Goal: Navigation & Orientation: Understand site structure

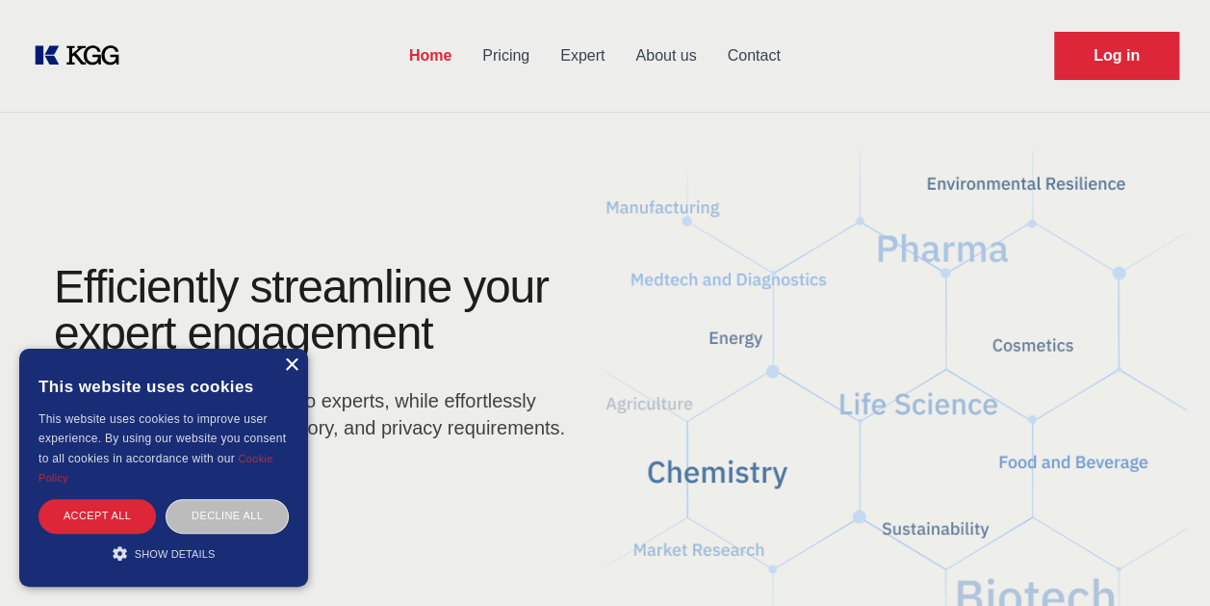
click at [294, 365] on div "×" at bounding box center [291, 365] width 14 height 14
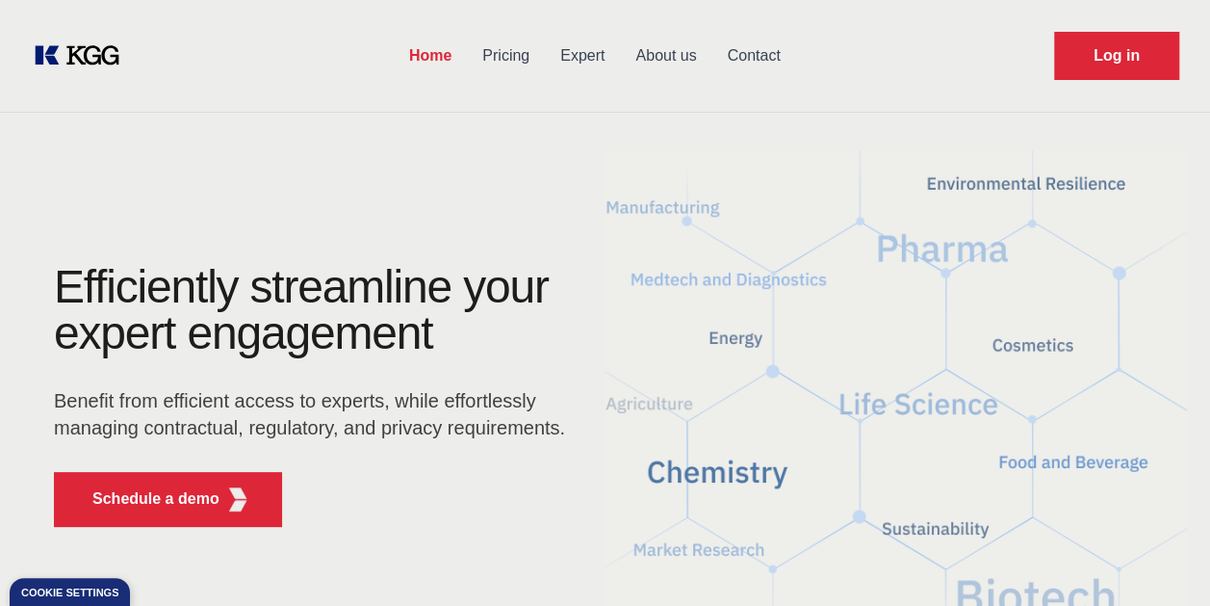
click at [504, 65] on link "Pricing" at bounding box center [506, 56] width 78 height 50
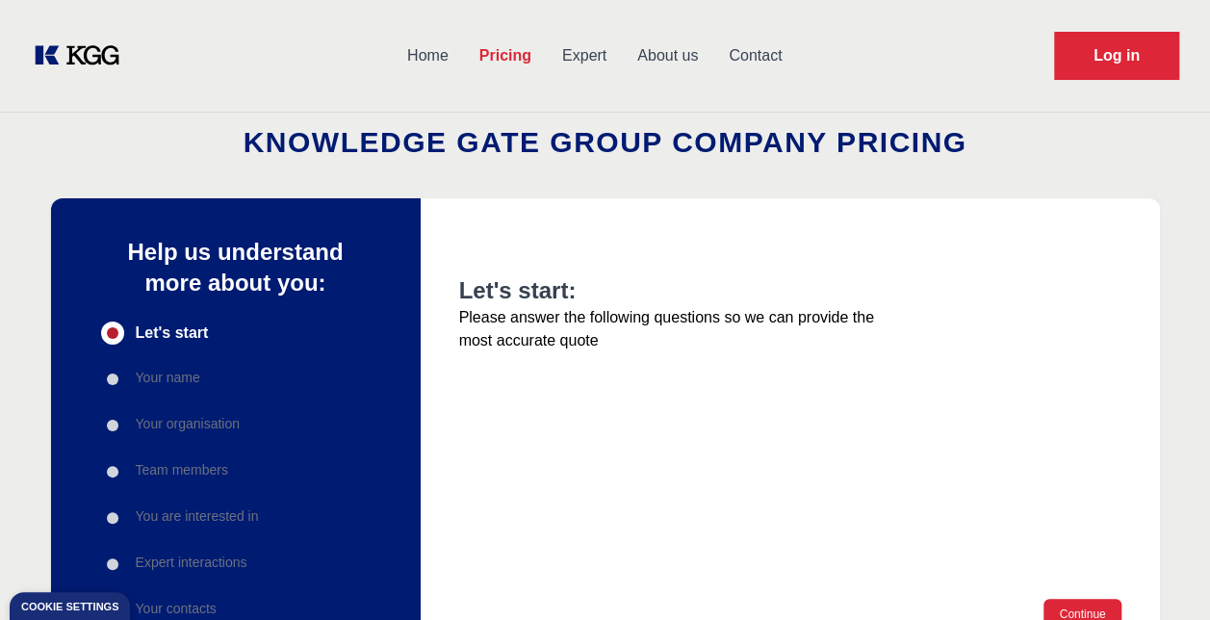
click at [657, 56] on link "About us" at bounding box center [667, 56] width 91 height 50
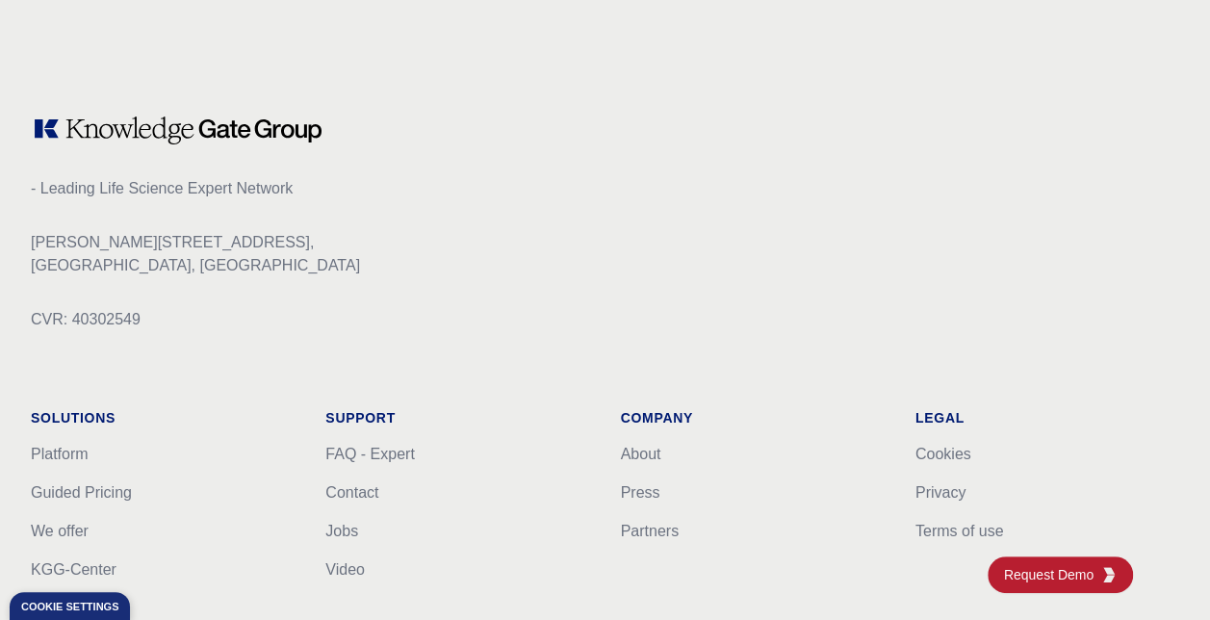
scroll to position [2523, 0]
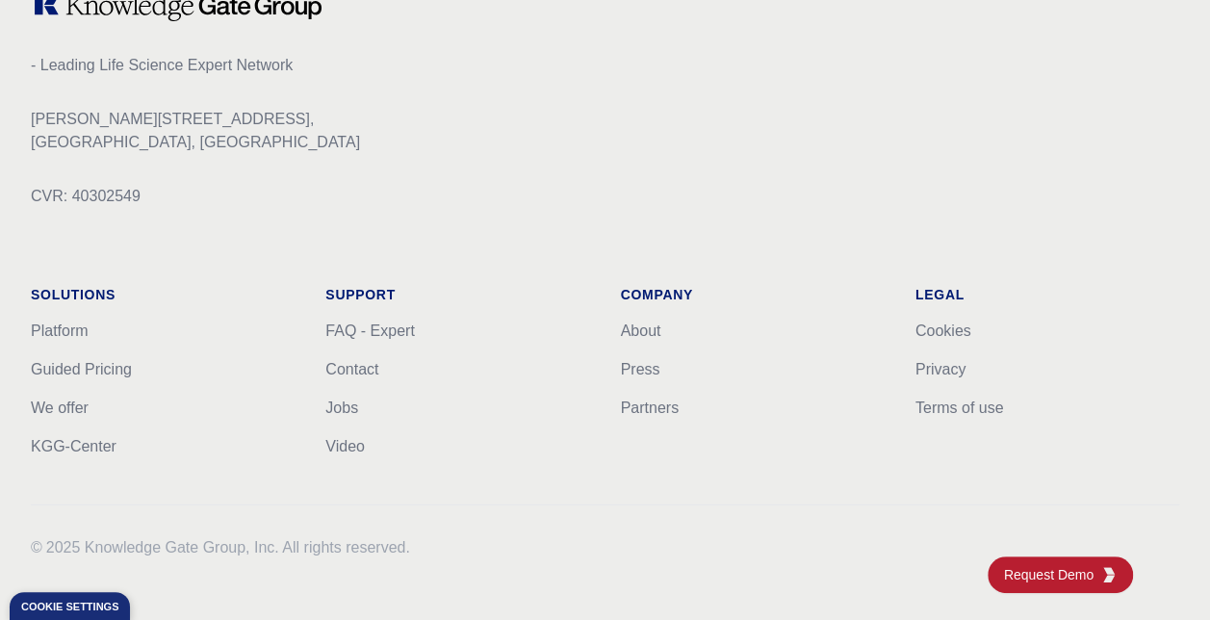
click at [58, 340] on li "Platform" at bounding box center [163, 331] width 264 height 23
click at [58, 326] on link "Platform" at bounding box center [60, 331] width 58 height 16
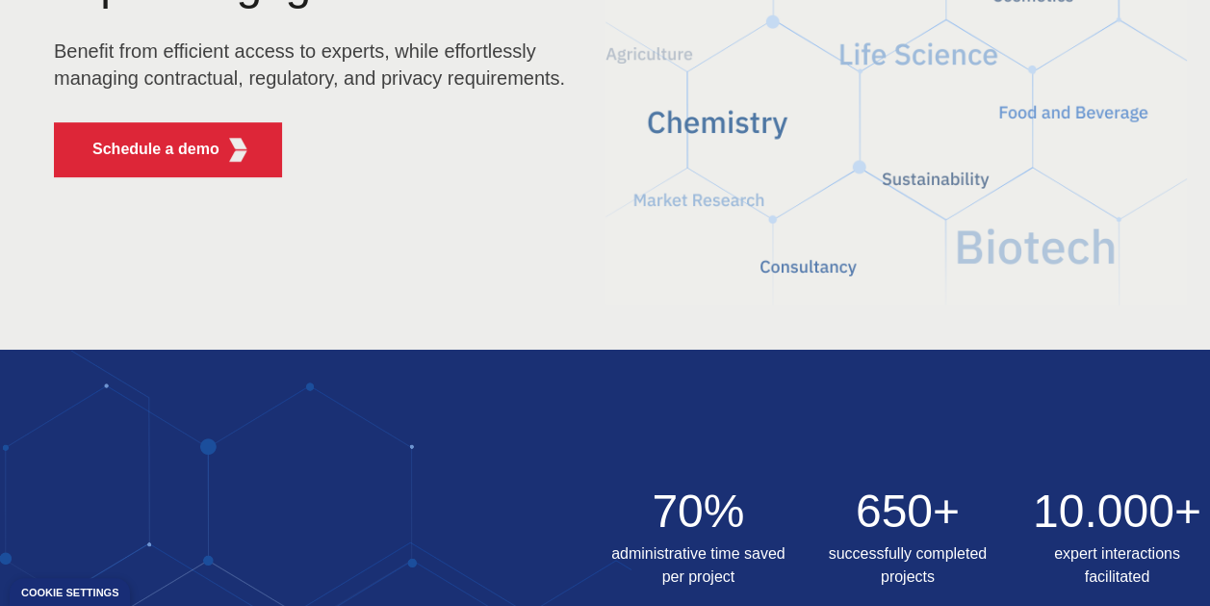
scroll to position [350, 0]
